Goal: Check status

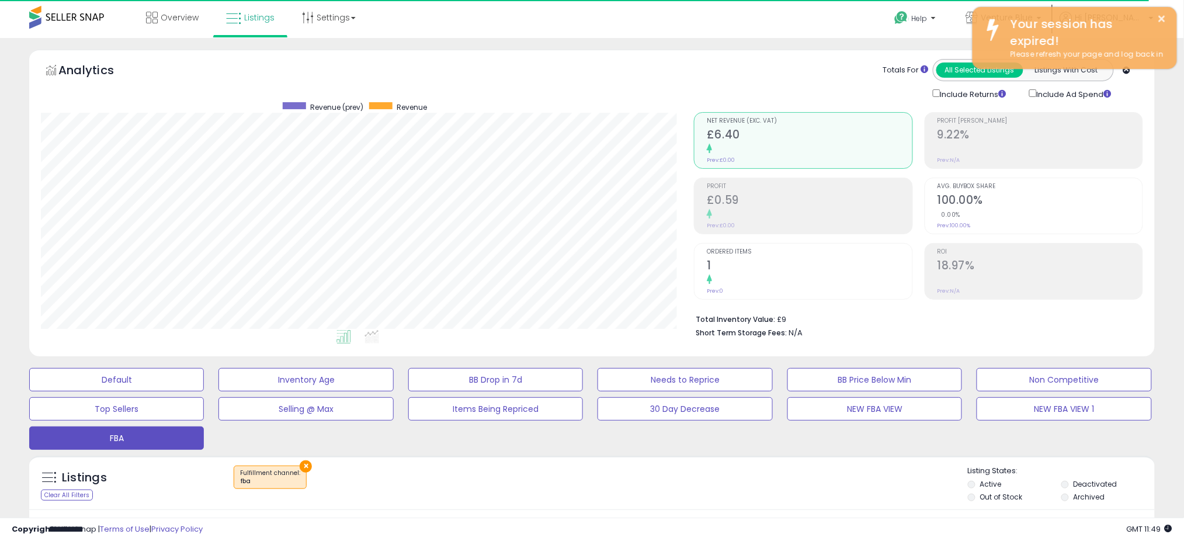
scroll to position [239, 653]
